Goal: Navigation & Orientation: Find specific page/section

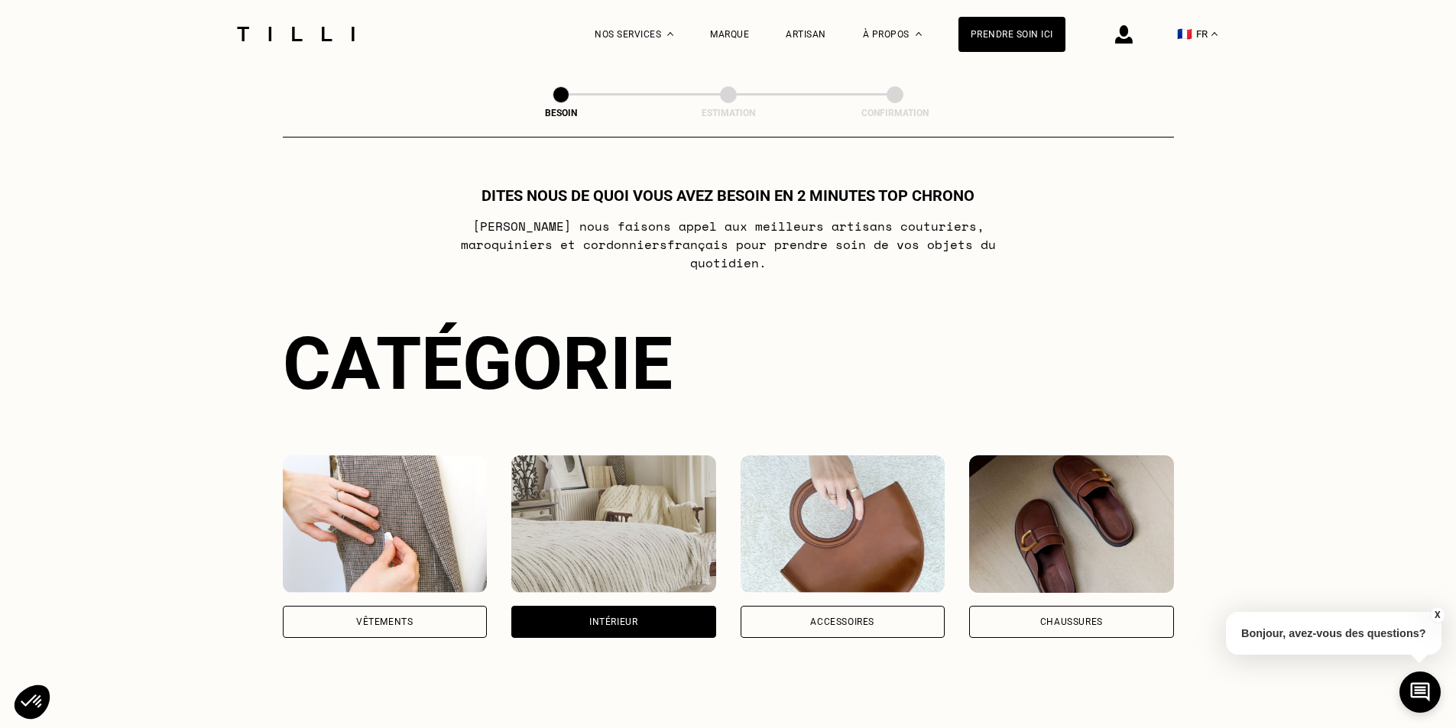
select select "ES"
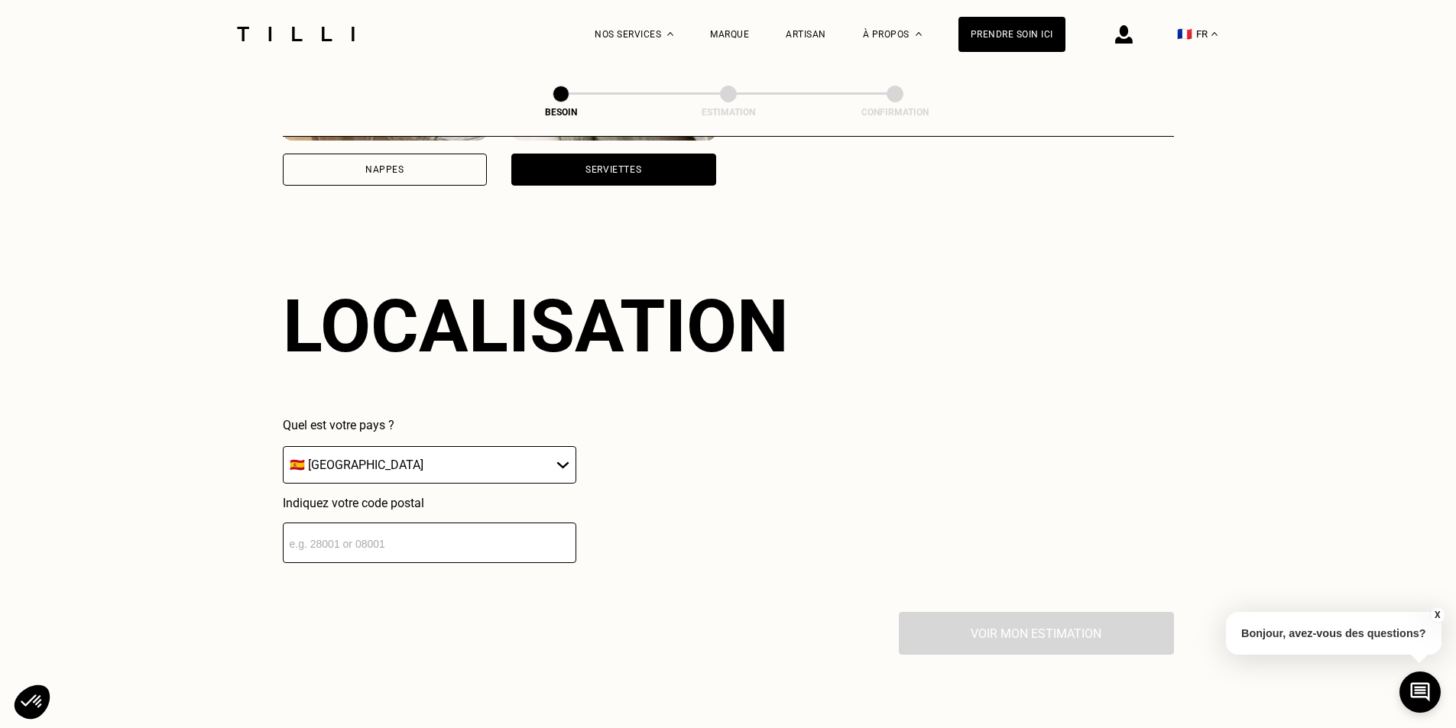
scroll to position [1223, 0]
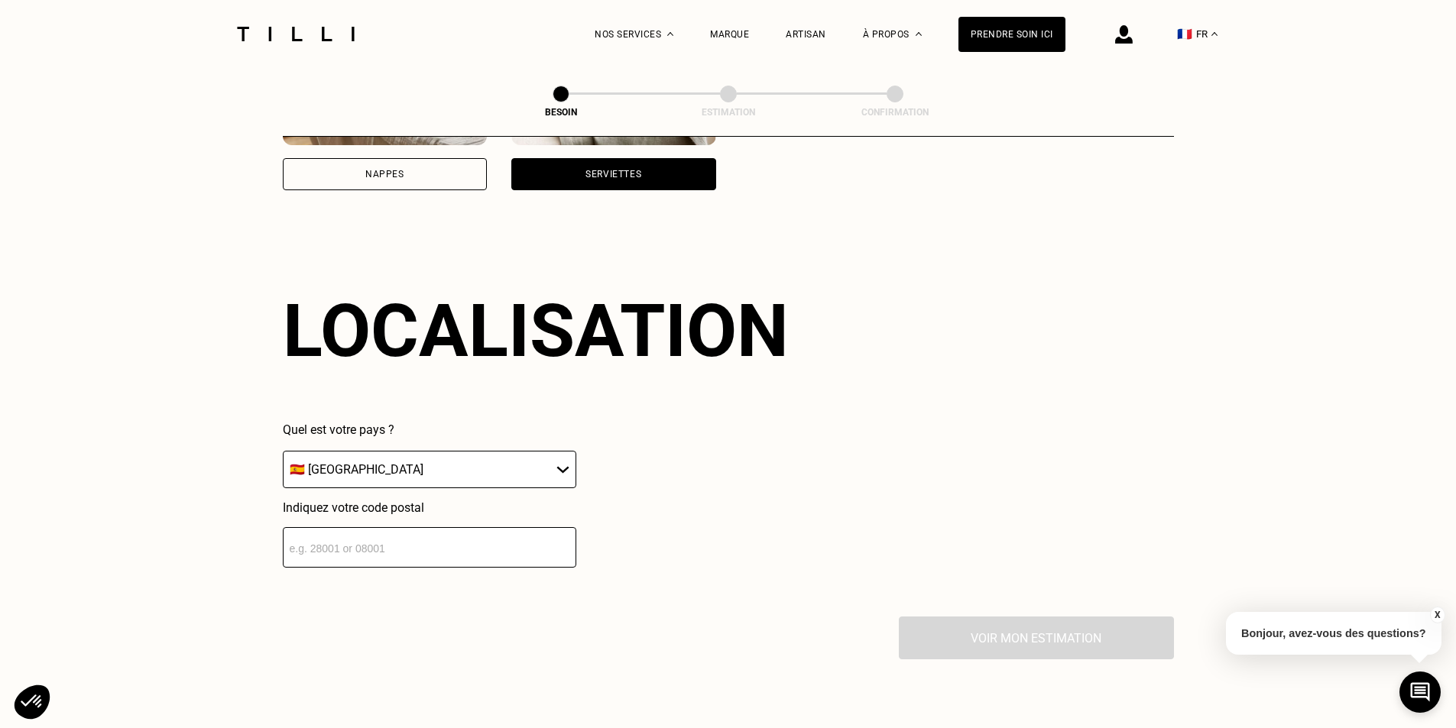
click at [309, 530] on input "number" at bounding box center [429, 547] width 293 height 40
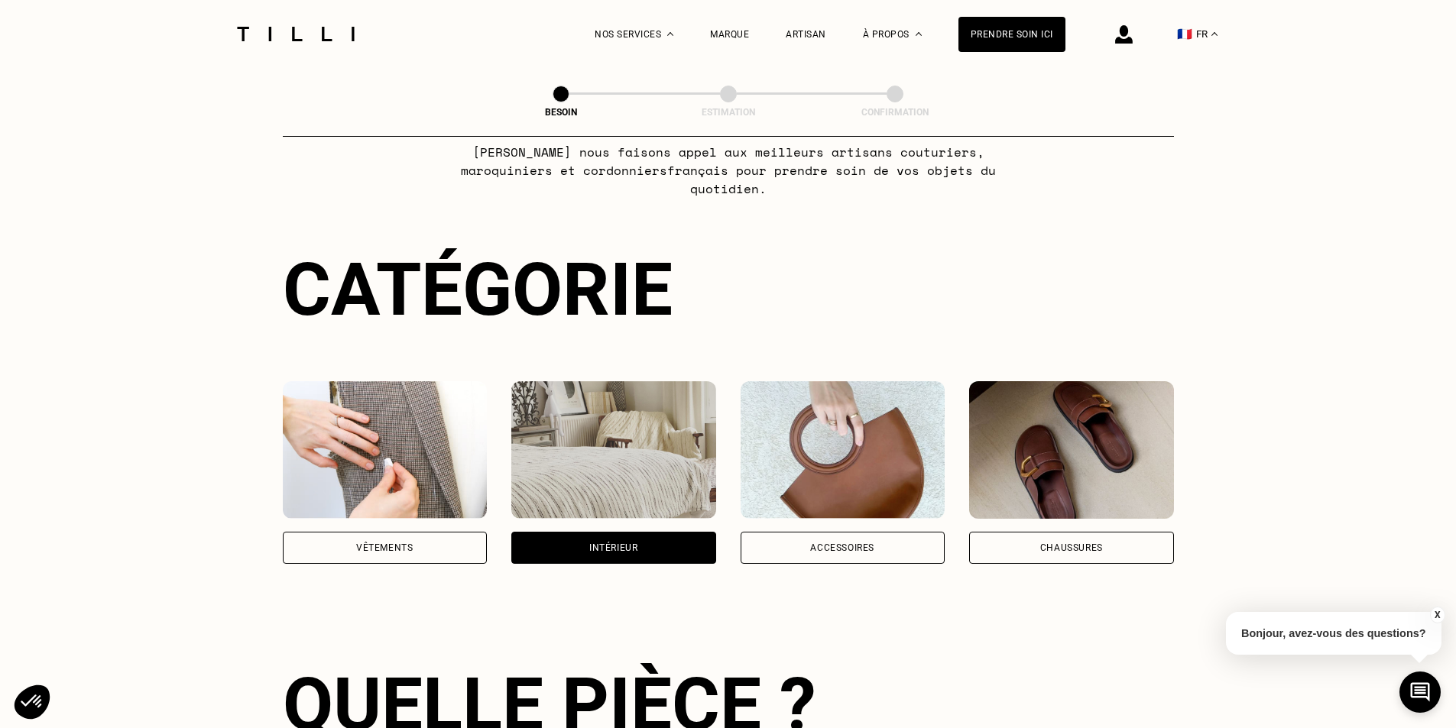
scroll to position [0, 0]
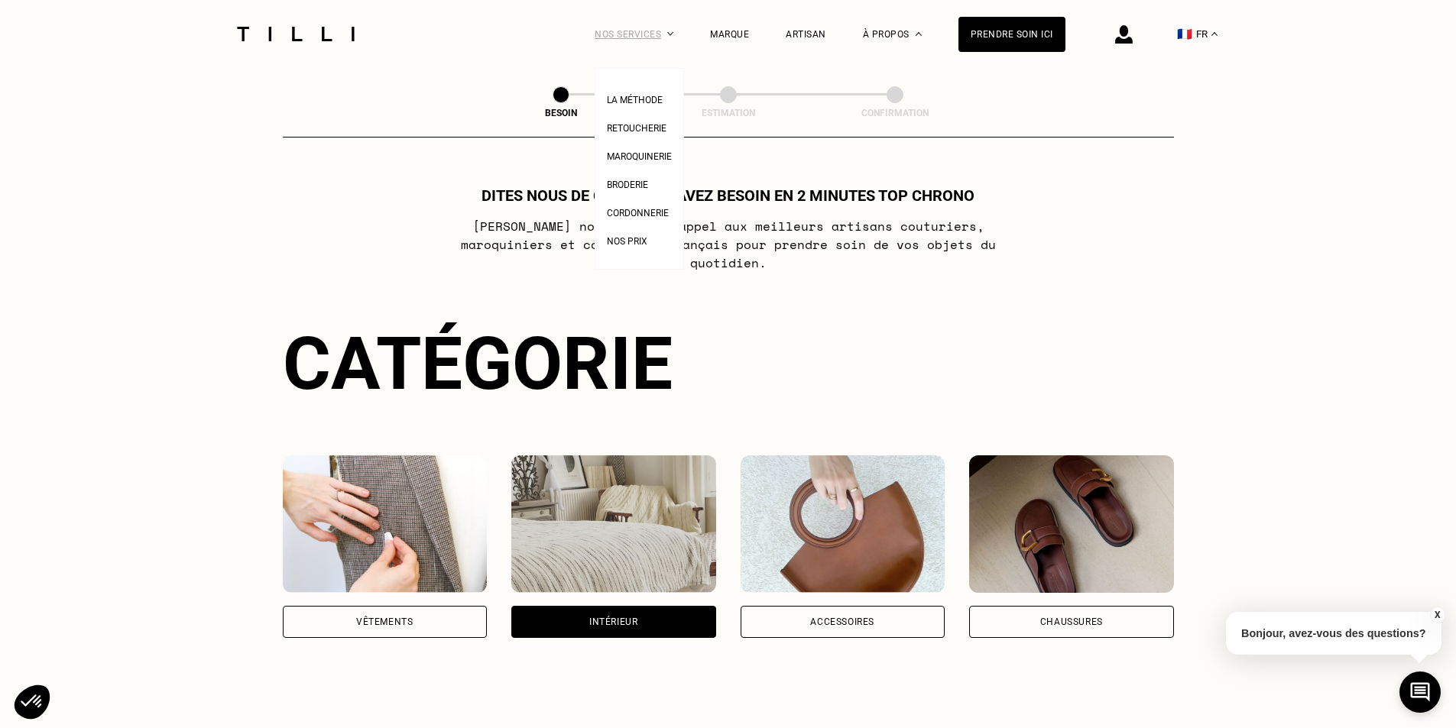
type input "43130"
click at [664, 32] on div "Nos services" at bounding box center [633, 34] width 79 height 68
click at [624, 243] on span "Nos prix" at bounding box center [627, 241] width 40 height 11
select select "ES"
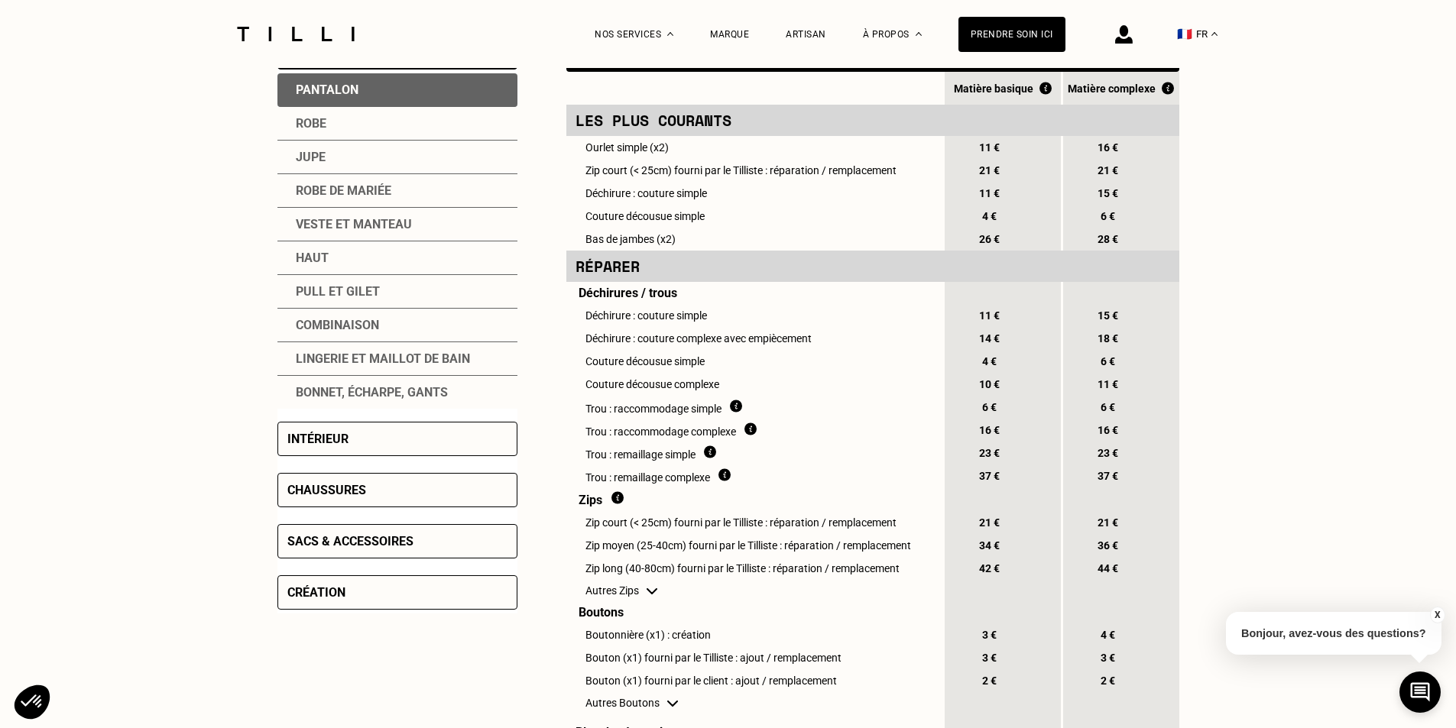
scroll to position [535, 0]
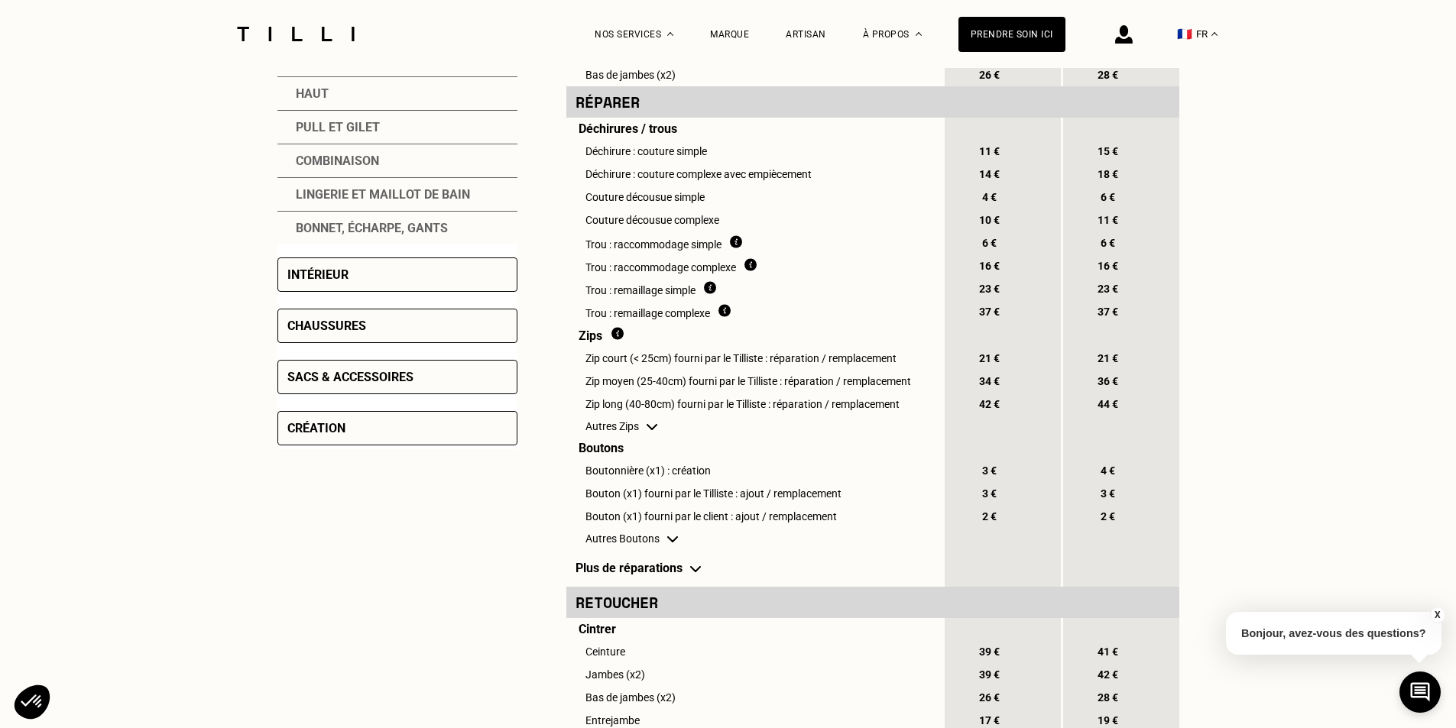
click at [406, 379] on div "Sacs & accessoires" at bounding box center [350, 377] width 126 height 15
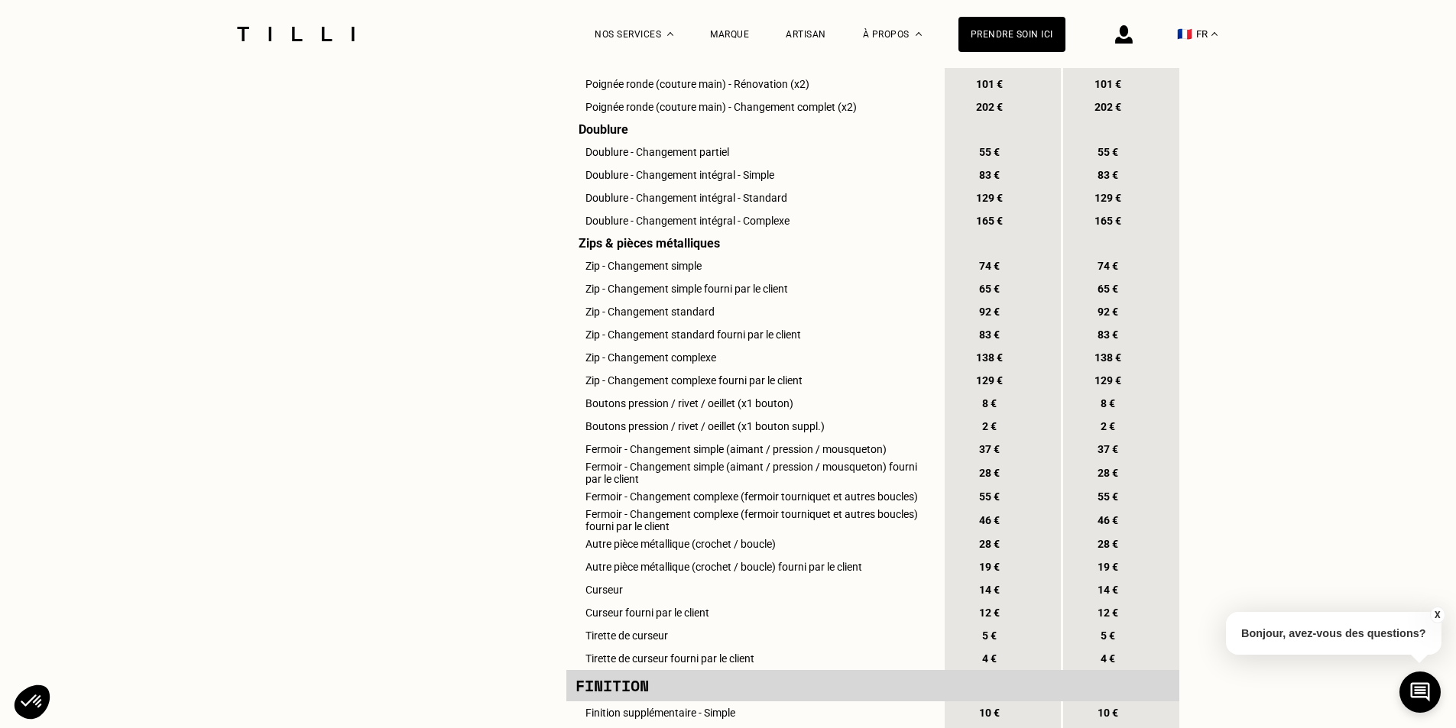
scroll to position [1213, 0]
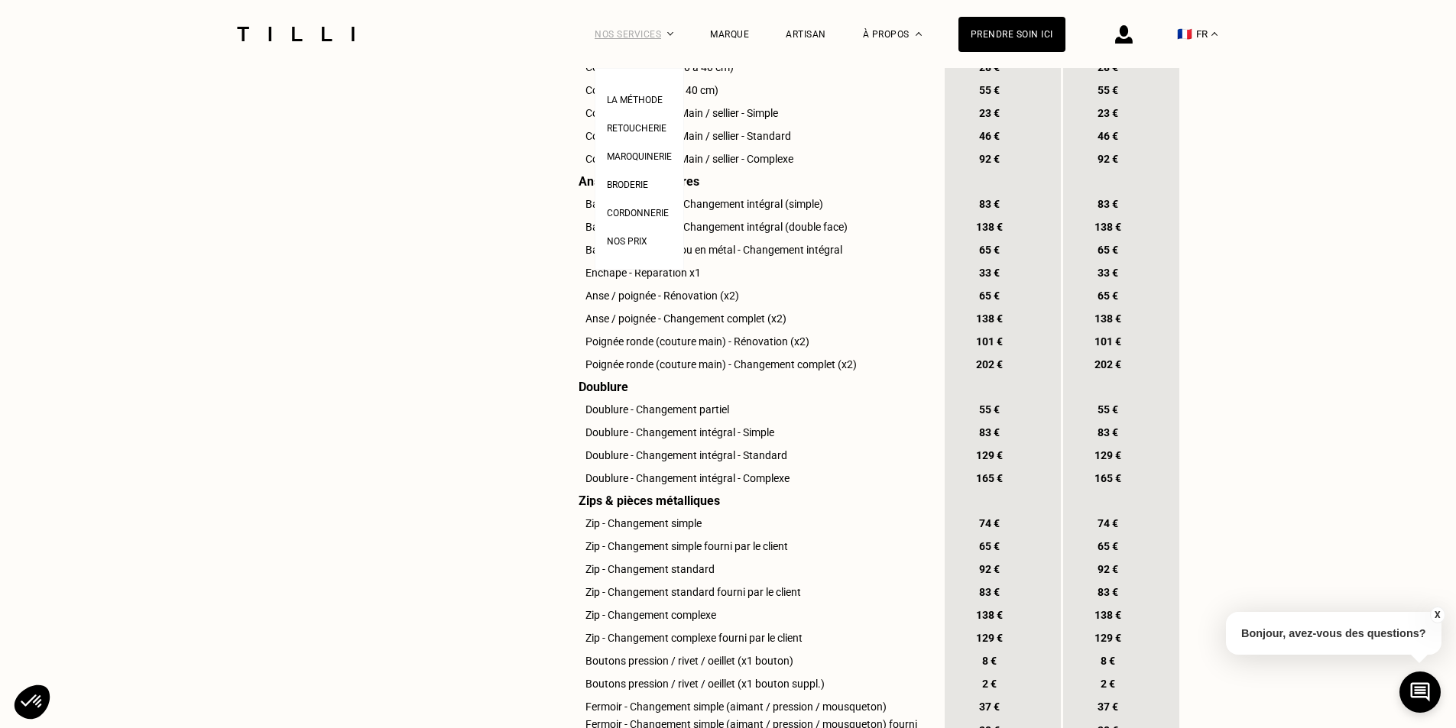
click at [617, 32] on div "Nos services" at bounding box center [633, 34] width 79 height 68
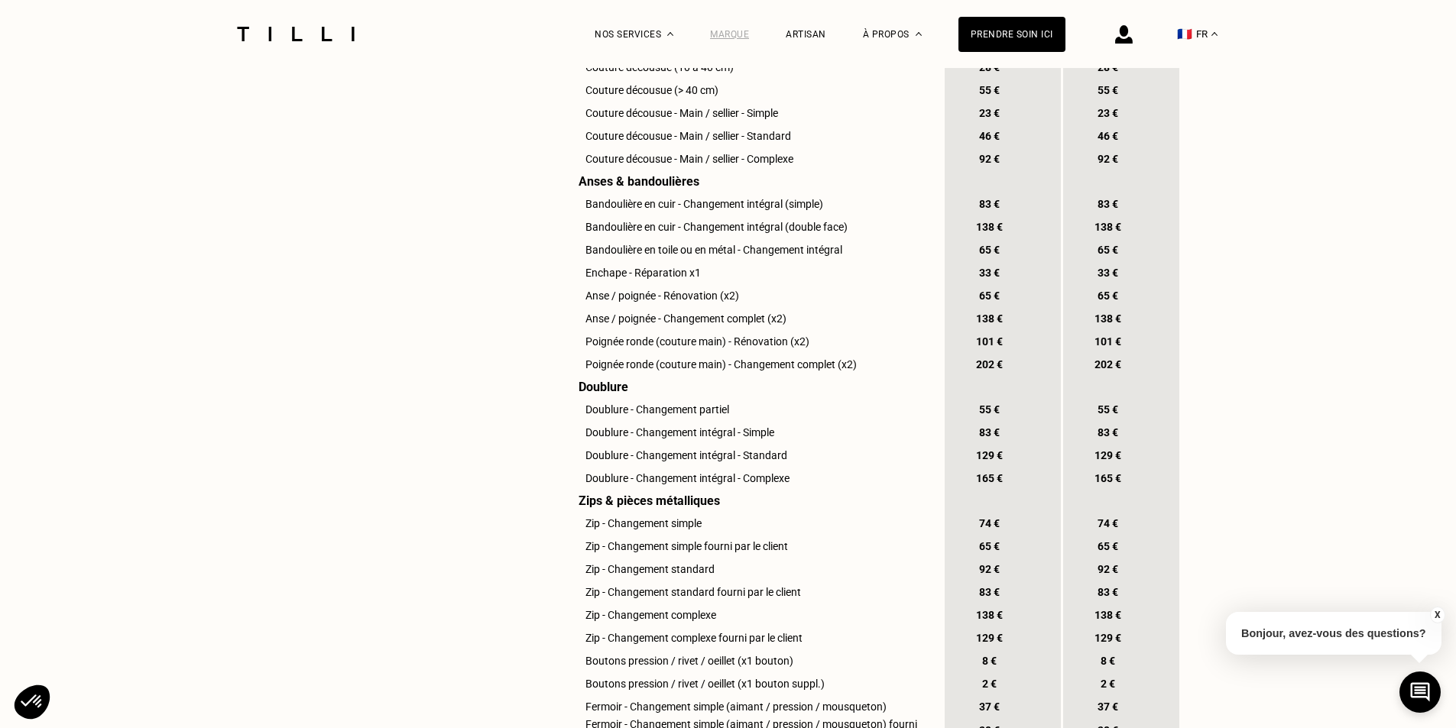
click at [738, 35] on div "Marque" at bounding box center [729, 34] width 39 height 11
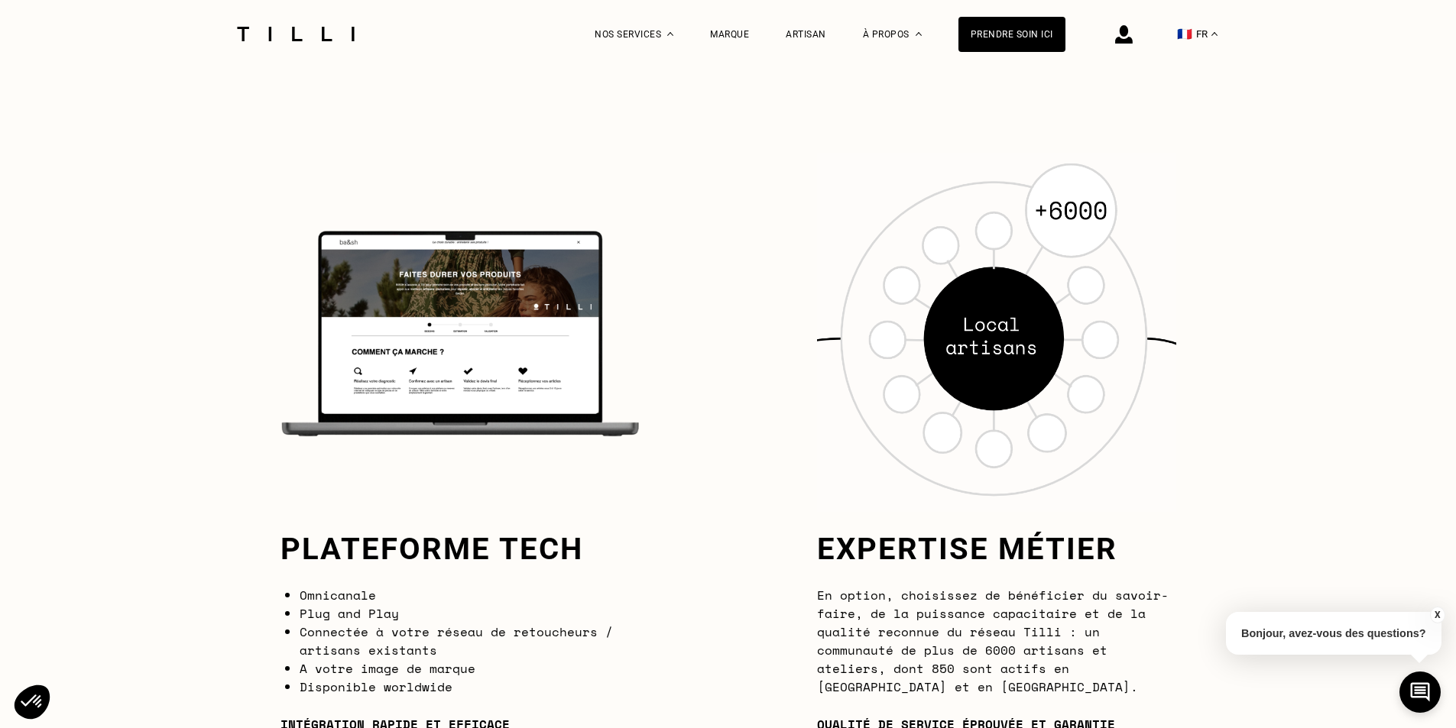
scroll to position [1375, 0]
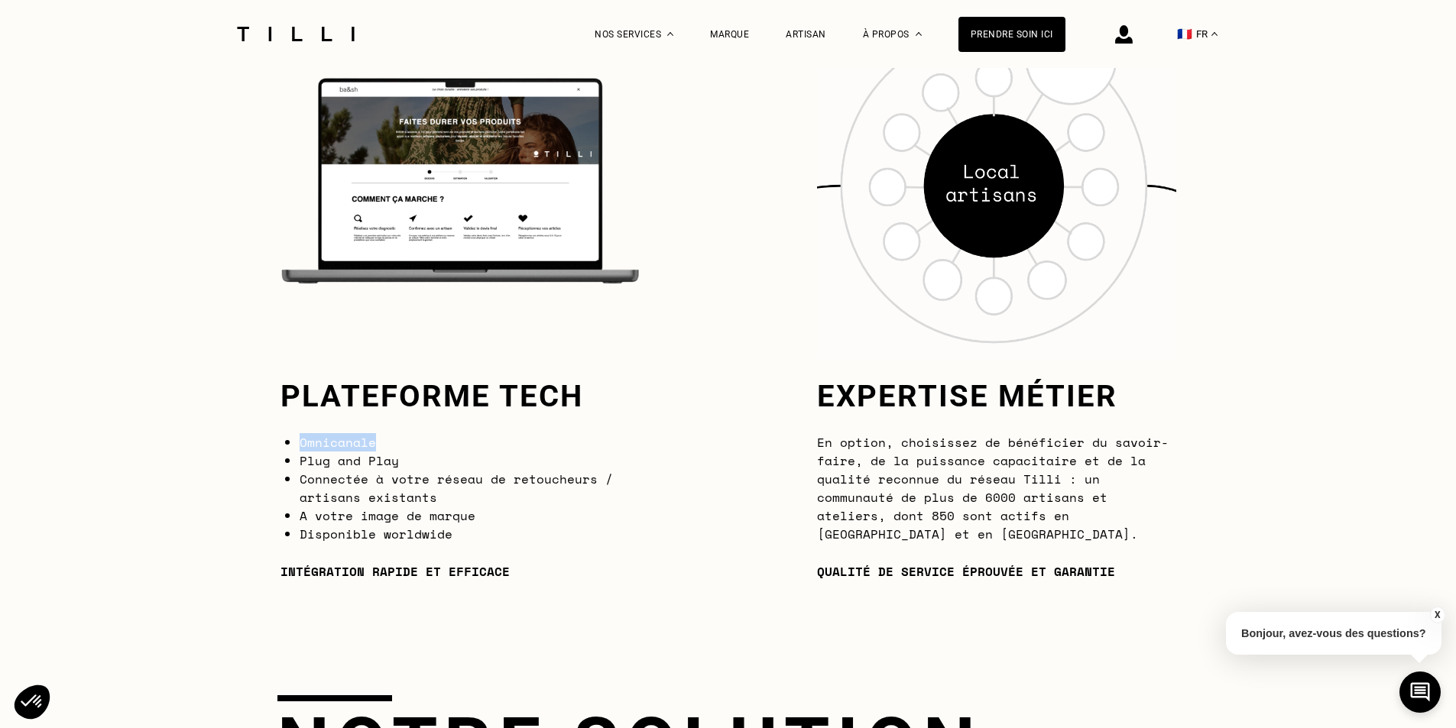
drag, startPoint x: 304, startPoint y: 442, endPoint x: 380, endPoint y: 446, distance: 75.8
click at [380, 446] on ul "Omnicanale Plug and Play Connectée à votre réseau de retoucheurs / artisans exi…" at bounding box center [459, 488] width 359 height 110
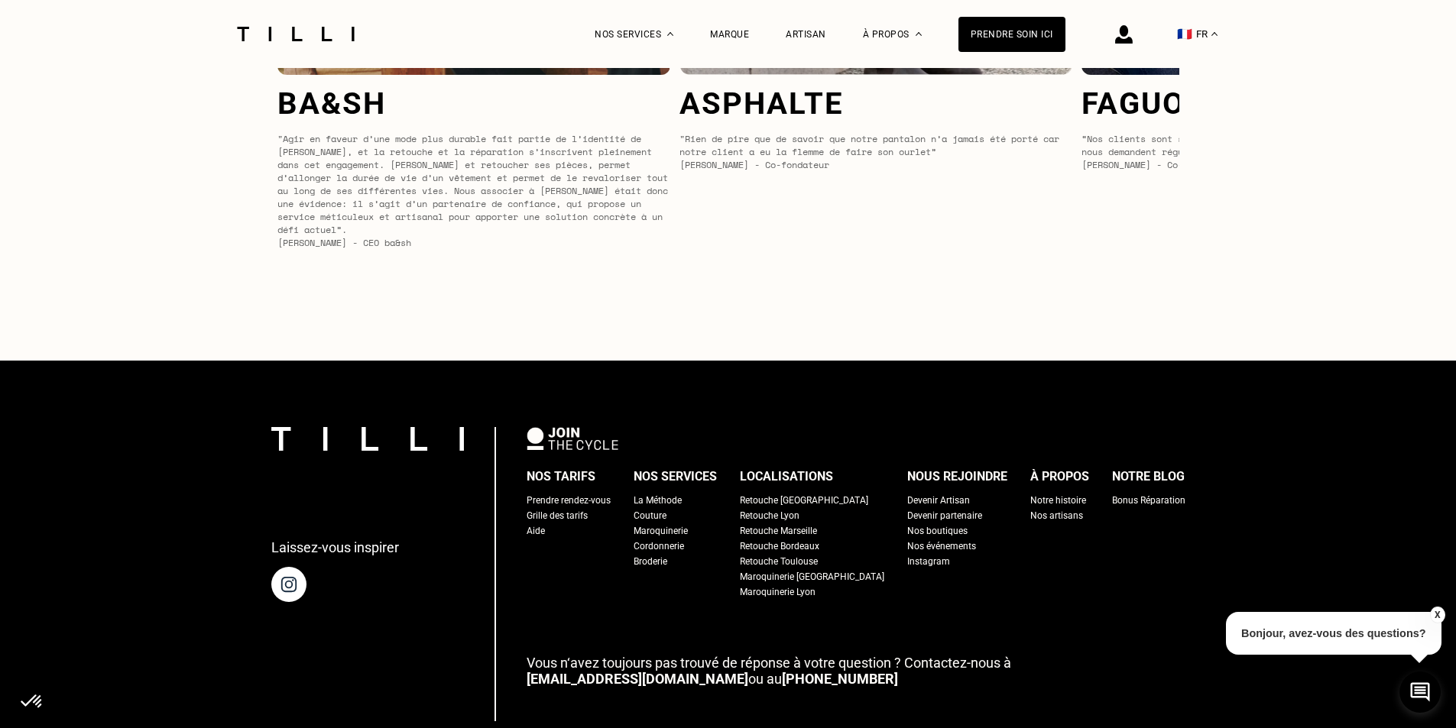
scroll to position [6342, 0]
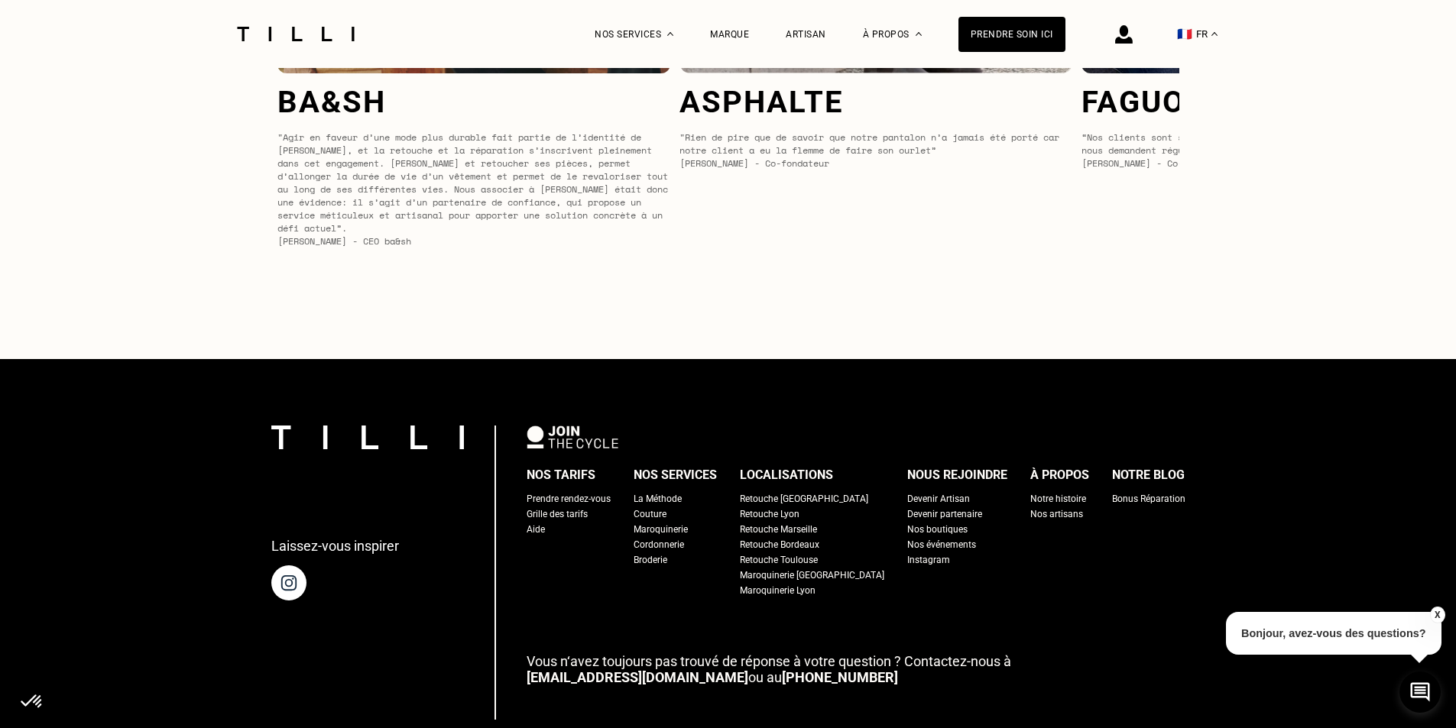
click at [907, 537] on div "Nos boutiques" at bounding box center [937, 529] width 60 height 15
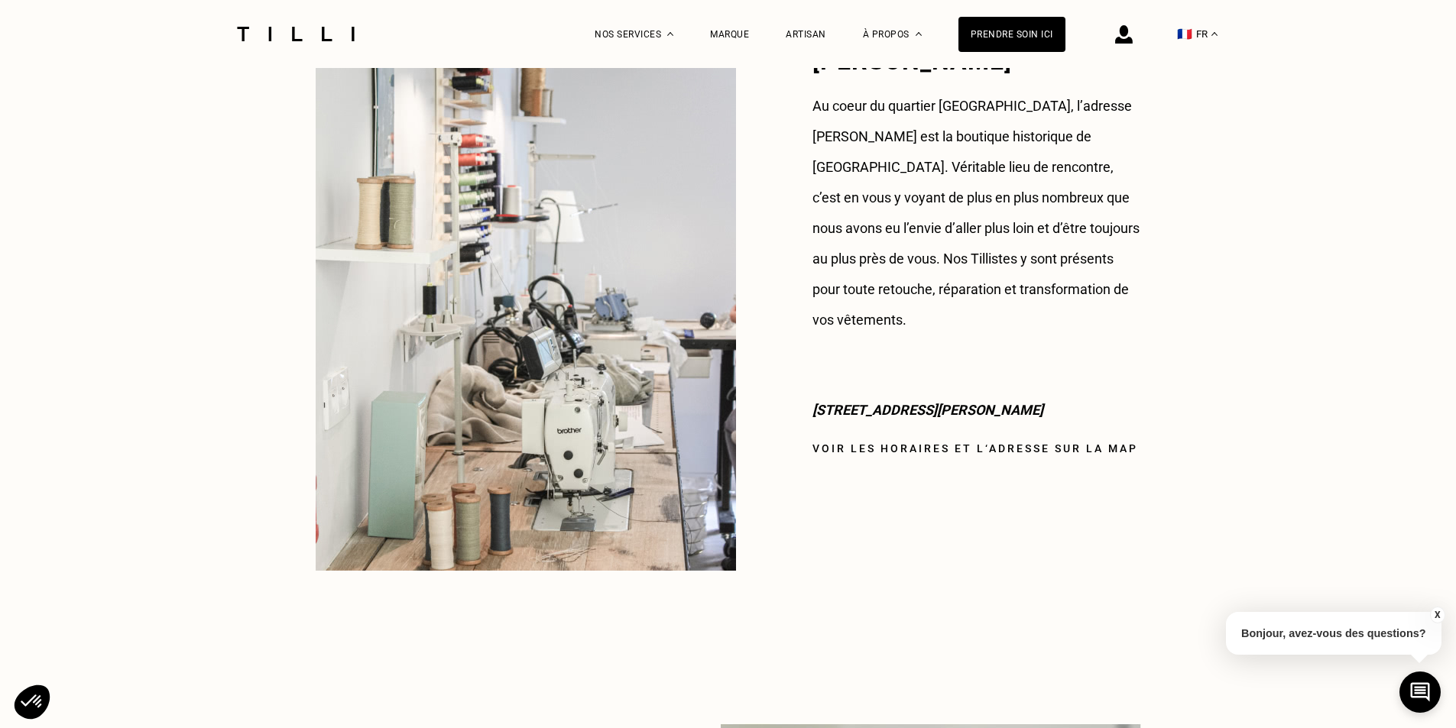
scroll to position [1223, 0]
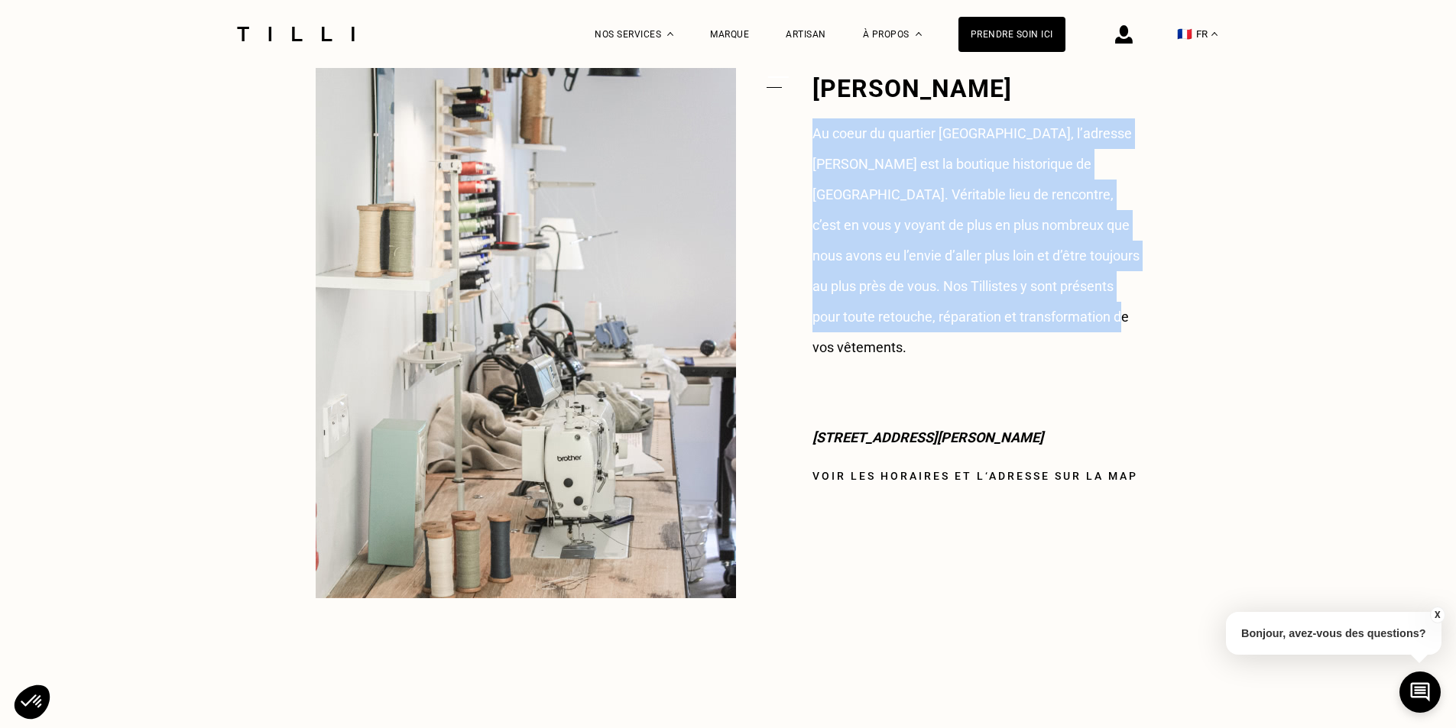
drag, startPoint x: 815, startPoint y: 134, endPoint x: 1097, endPoint y: 313, distance: 334.5
click at [1097, 313] on p "Au coeur du quartier [GEOGRAPHIC_DATA], l’adresse [PERSON_NAME] est la boutique…" at bounding box center [976, 240] width 329 height 245
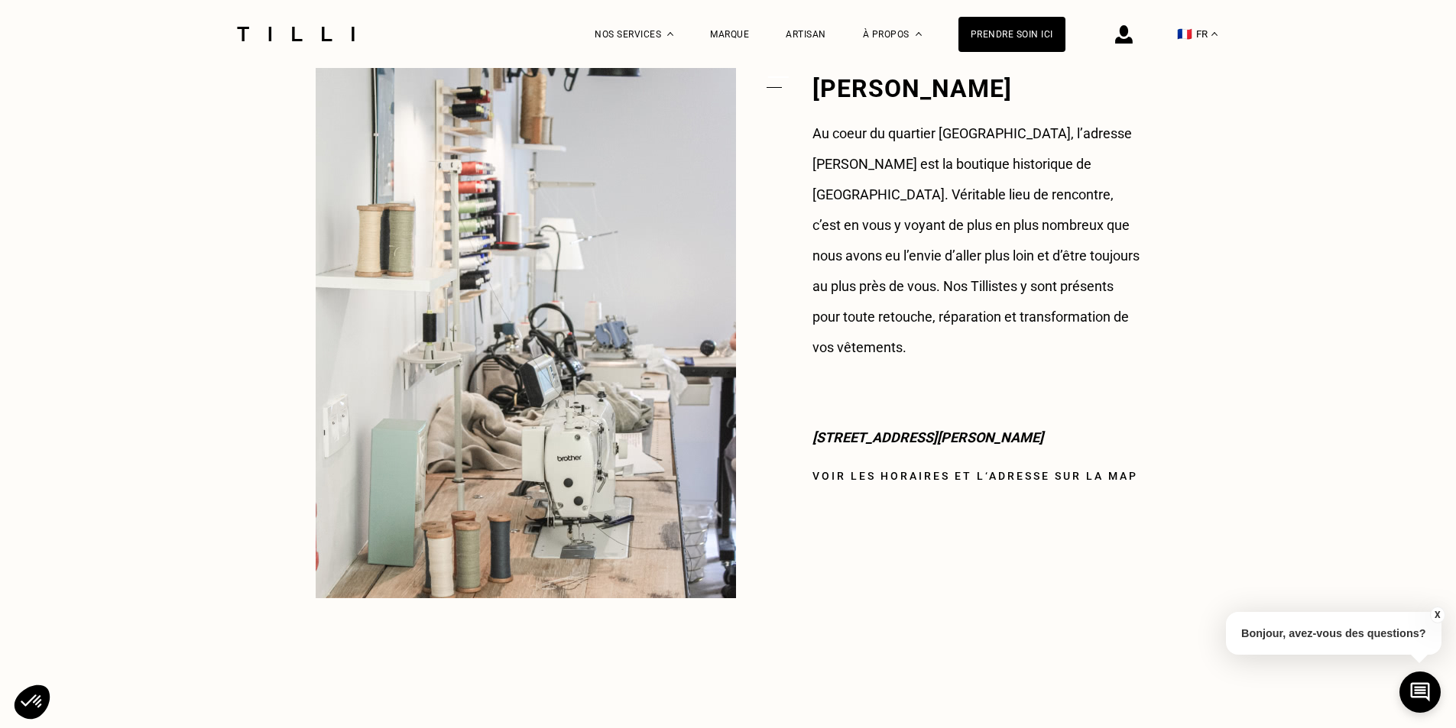
click at [1172, 383] on div "Nos lieux Tilli Bienvenue chez votre couturier Tilli vous accueille dans nos bo…" at bounding box center [728, 116] width 902 height 2542
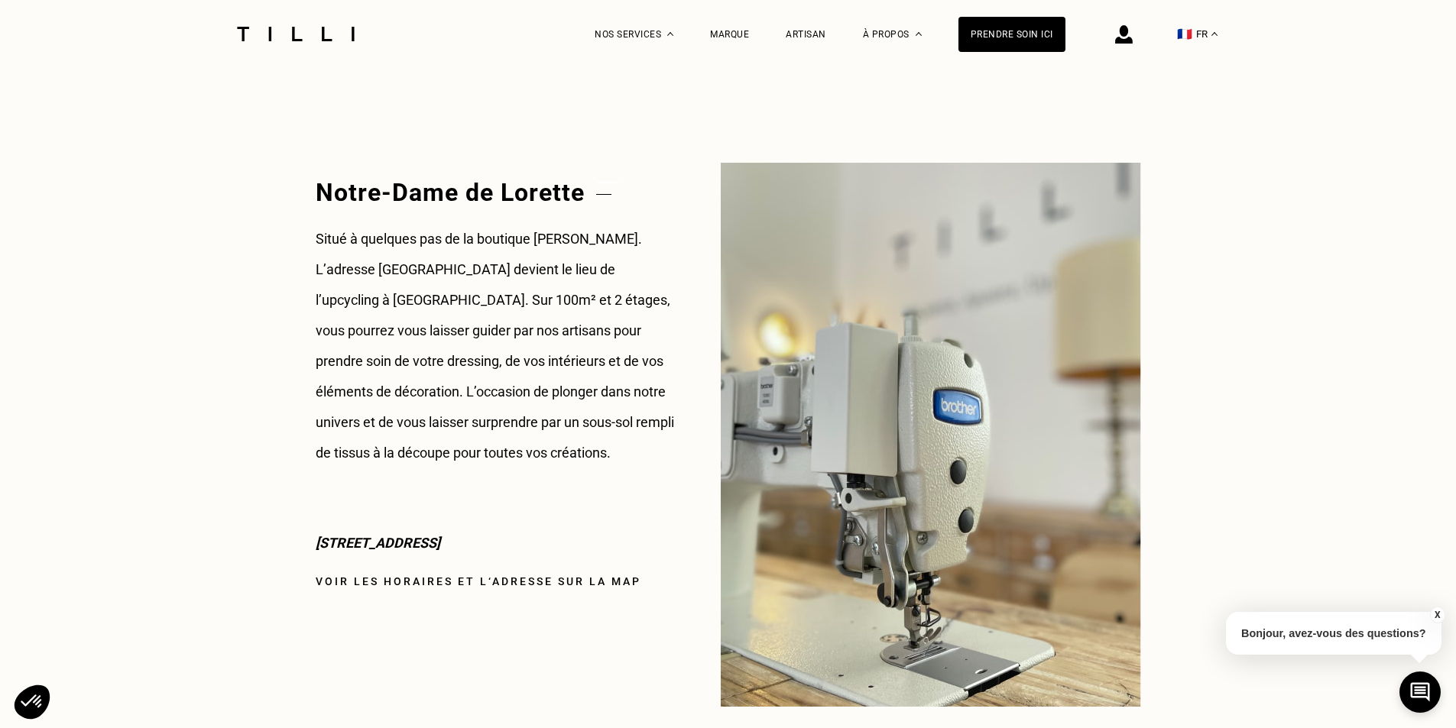
scroll to position [1834, 0]
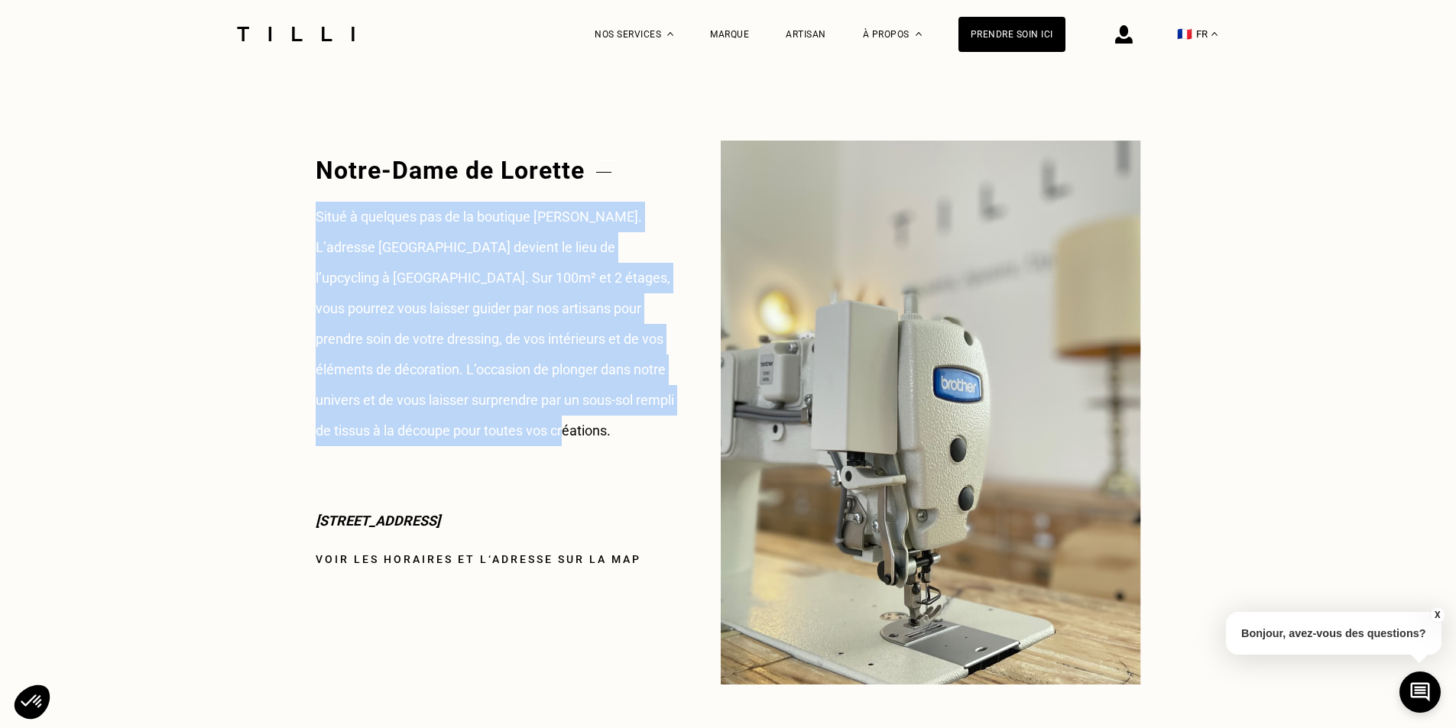
drag, startPoint x: 319, startPoint y: 213, endPoint x: 557, endPoint y: 420, distance: 315.8
click at [556, 421] on p "Situé à quelques pas de la boutique [PERSON_NAME]. L’adresse [GEOGRAPHIC_DATA] …" at bounding box center [495, 324] width 359 height 245
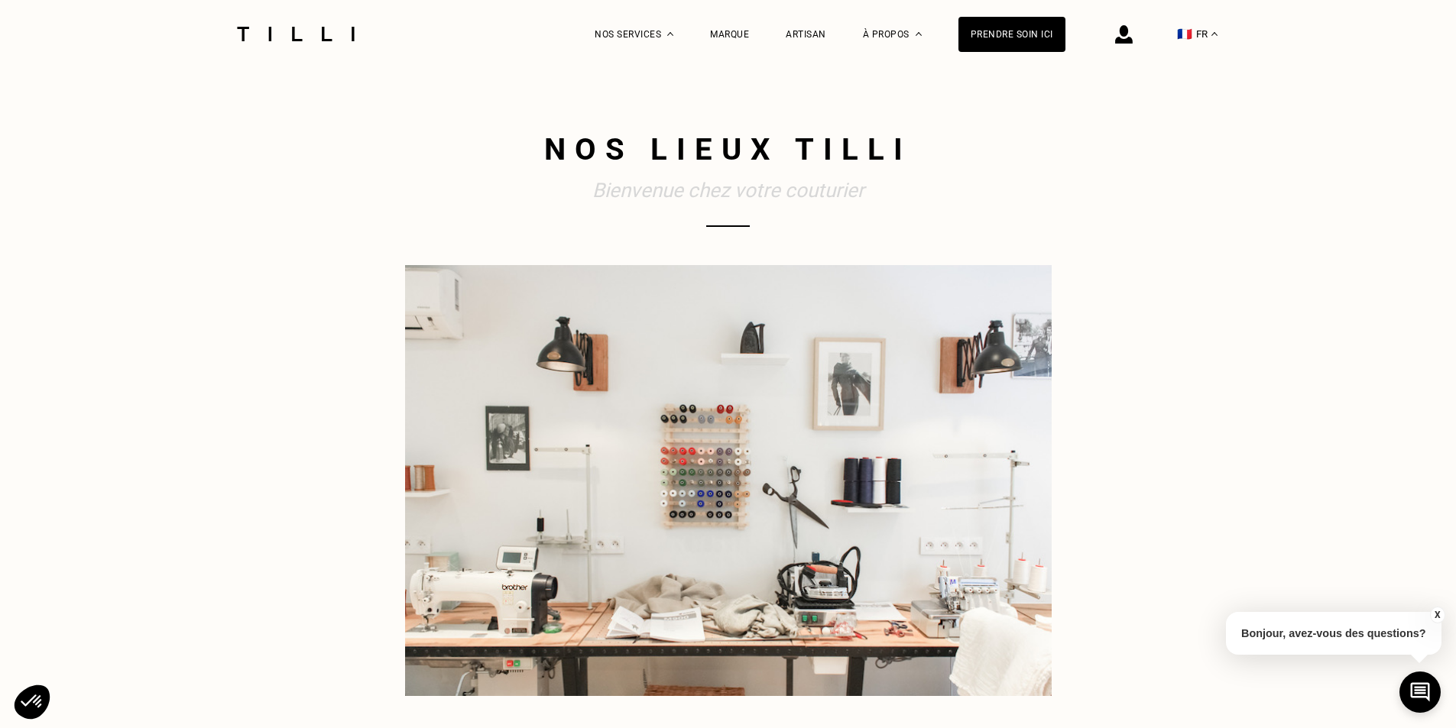
scroll to position [0, 0]
click at [1217, 35] on img at bounding box center [1214, 34] width 6 height 4
click at [1208, 178] on span "ES" at bounding box center [1205, 177] width 11 height 11
